Goal: Find specific page/section

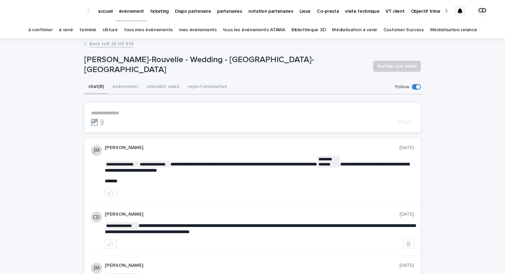
click at [106, 7] on p "accueil" at bounding box center [105, 7] width 15 height 14
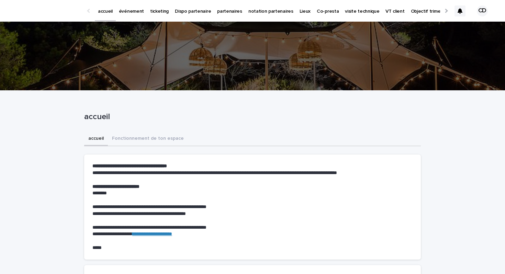
click at [227, 9] on p "partenaires" at bounding box center [229, 7] width 25 height 14
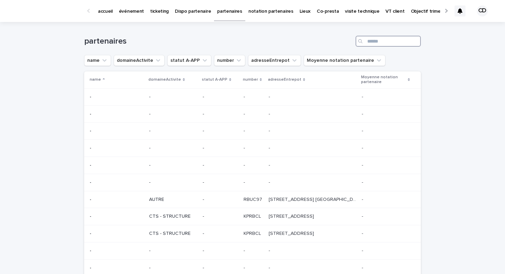
click at [388, 42] on input "Search" at bounding box center [387, 41] width 65 height 11
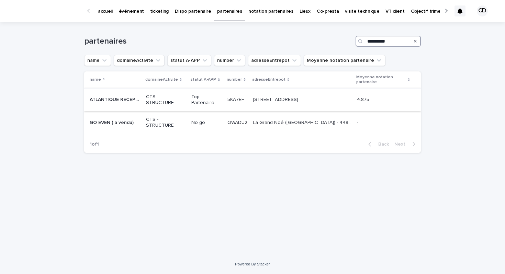
type input "**********"
click at [280, 96] on p "[STREET_ADDRESS]" at bounding box center [276, 98] width 47 height 7
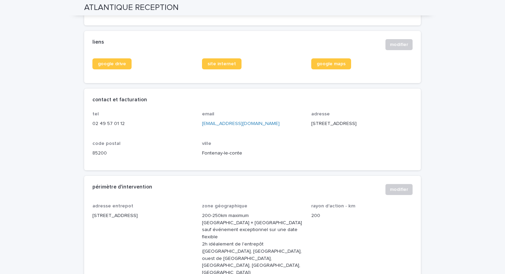
scroll to position [264, 0]
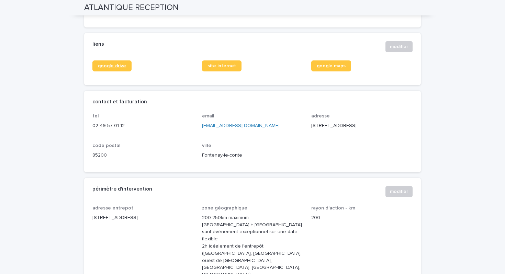
click at [121, 68] on span "google drive" at bounding box center [112, 66] width 28 height 5
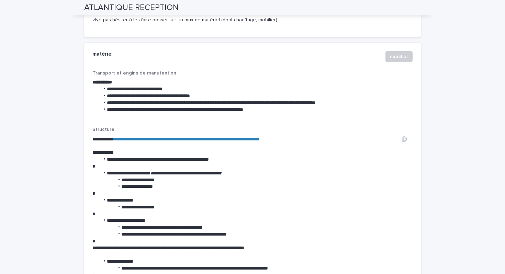
scroll to position [1301, 0]
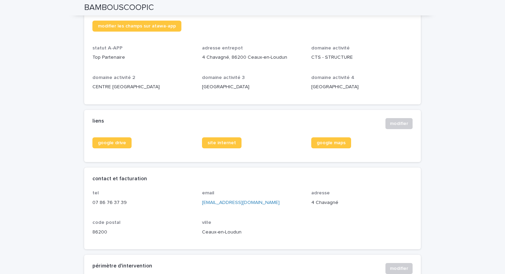
scroll to position [163, 0]
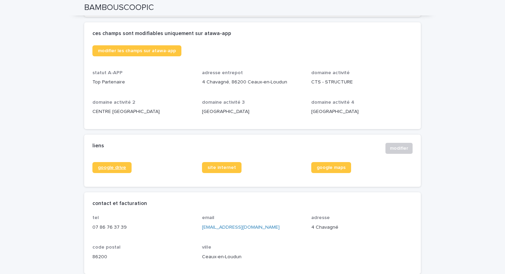
click at [114, 167] on span "google drive" at bounding box center [112, 167] width 28 height 5
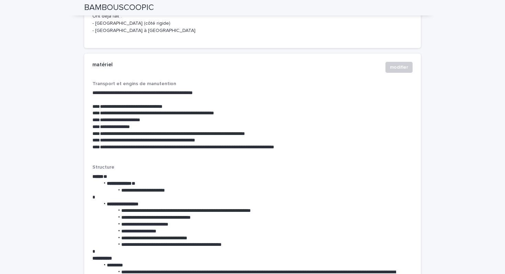
scroll to position [978, 0]
